Goal: Information Seeking & Learning: Learn about a topic

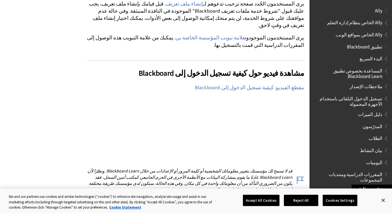
click at [362, 45] on span "تطبيق Blackboard" at bounding box center [365, 45] width 36 height 7
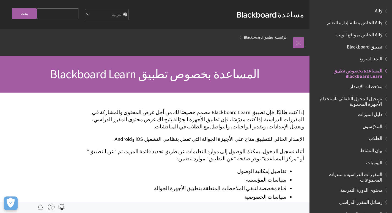
click at [364, 22] on span "Ally الخاص بنظام إدارة التعلم" at bounding box center [354, 21] width 55 height 7
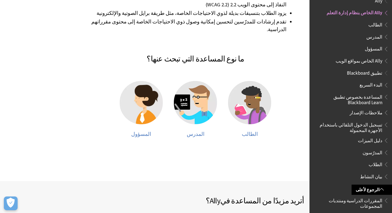
scroll to position [165, 0]
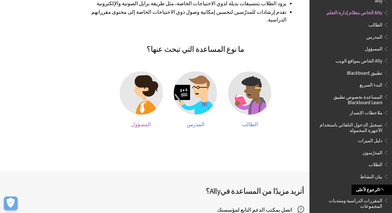
click at [137, 121] on span "المسؤول" at bounding box center [141, 124] width 20 height 6
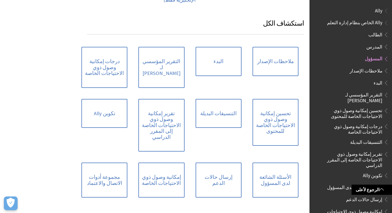
click at [375, 46] on span "المدرس" at bounding box center [375, 45] width 16 height 7
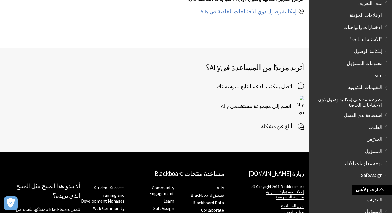
scroll to position [419, 0]
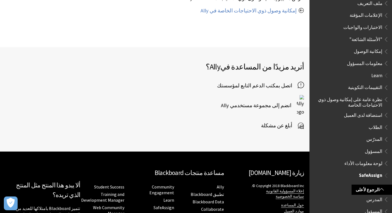
click at [376, 207] on span "المسؤول" at bounding box center [374, 210] width 18 height 7
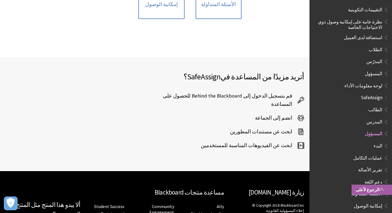
scroll to position [284, 0]
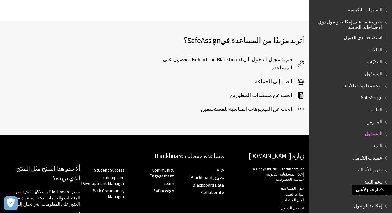
click at [376, 201] on span "إمكانية الوصول" at bounding box center [368, 204] width 29 height 7
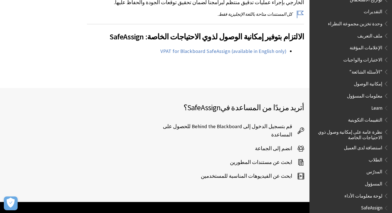
scroll to position [165, 0]
